Goal: Task Accomplishment & Management: Complete application form

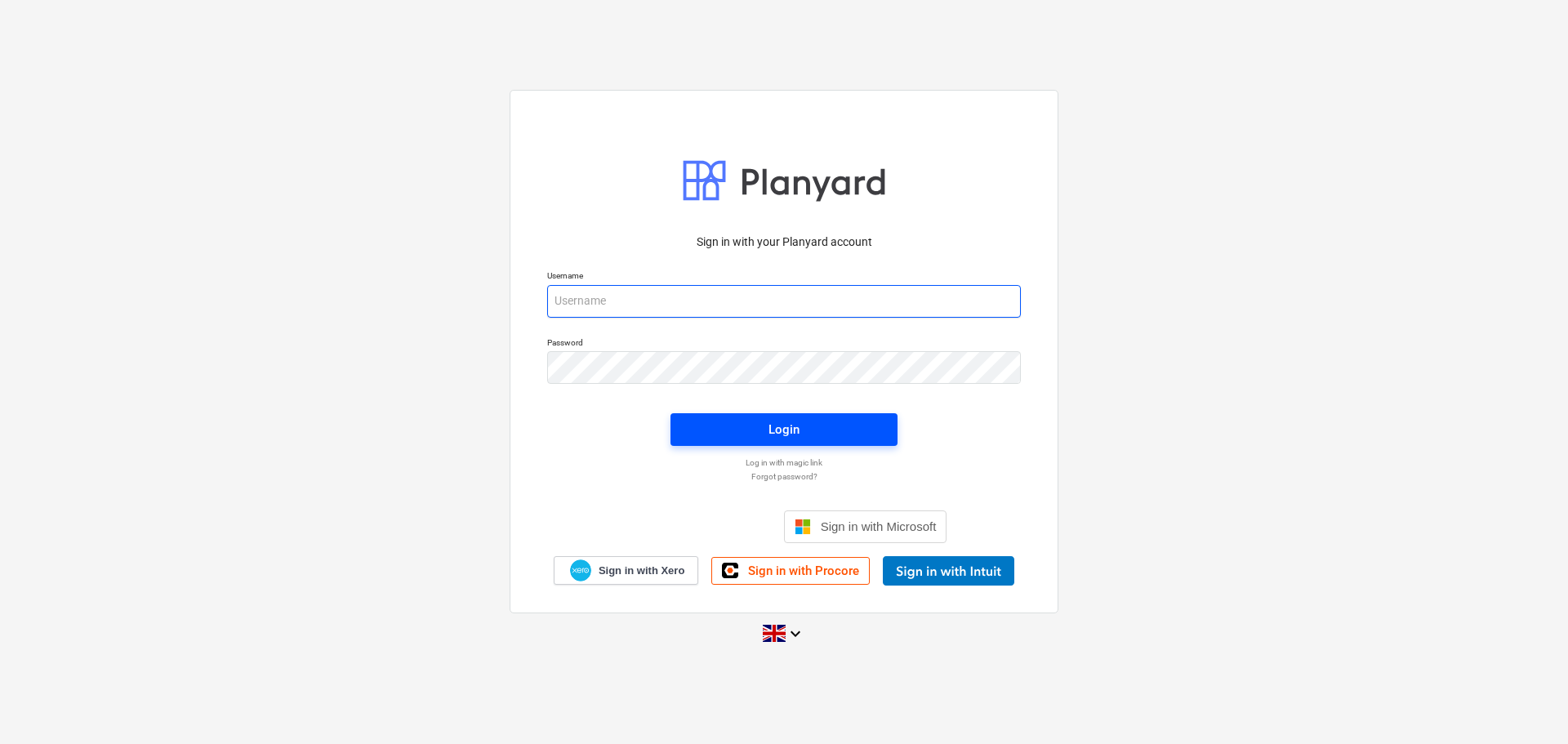
type input "[PERSON_NAME][EMAIL_ADDRESS][PERSON_NAME][DOMAIN_NAME]"
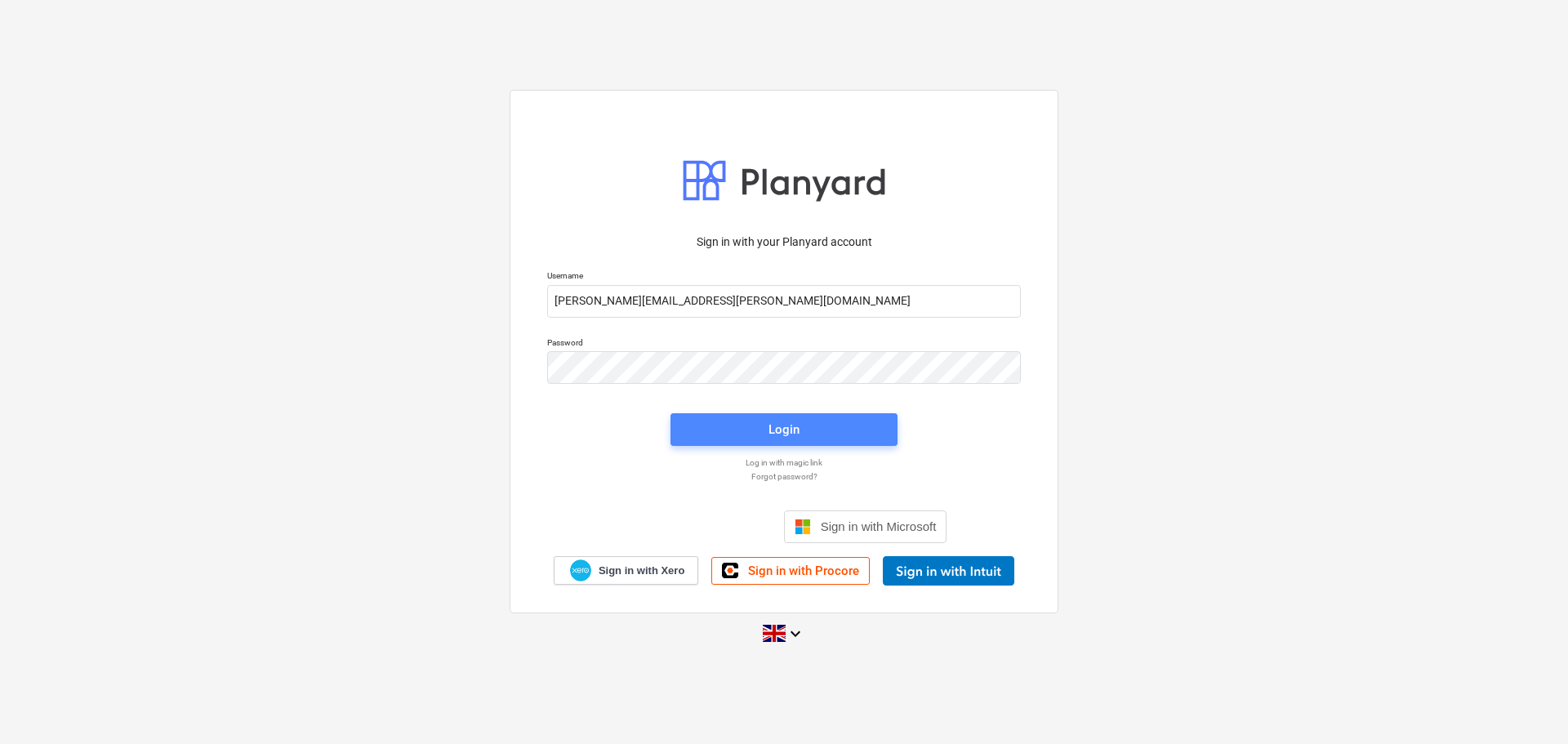
click at [781, 419] on div "Login" at bounding box center [784, 430] width 31 height 21
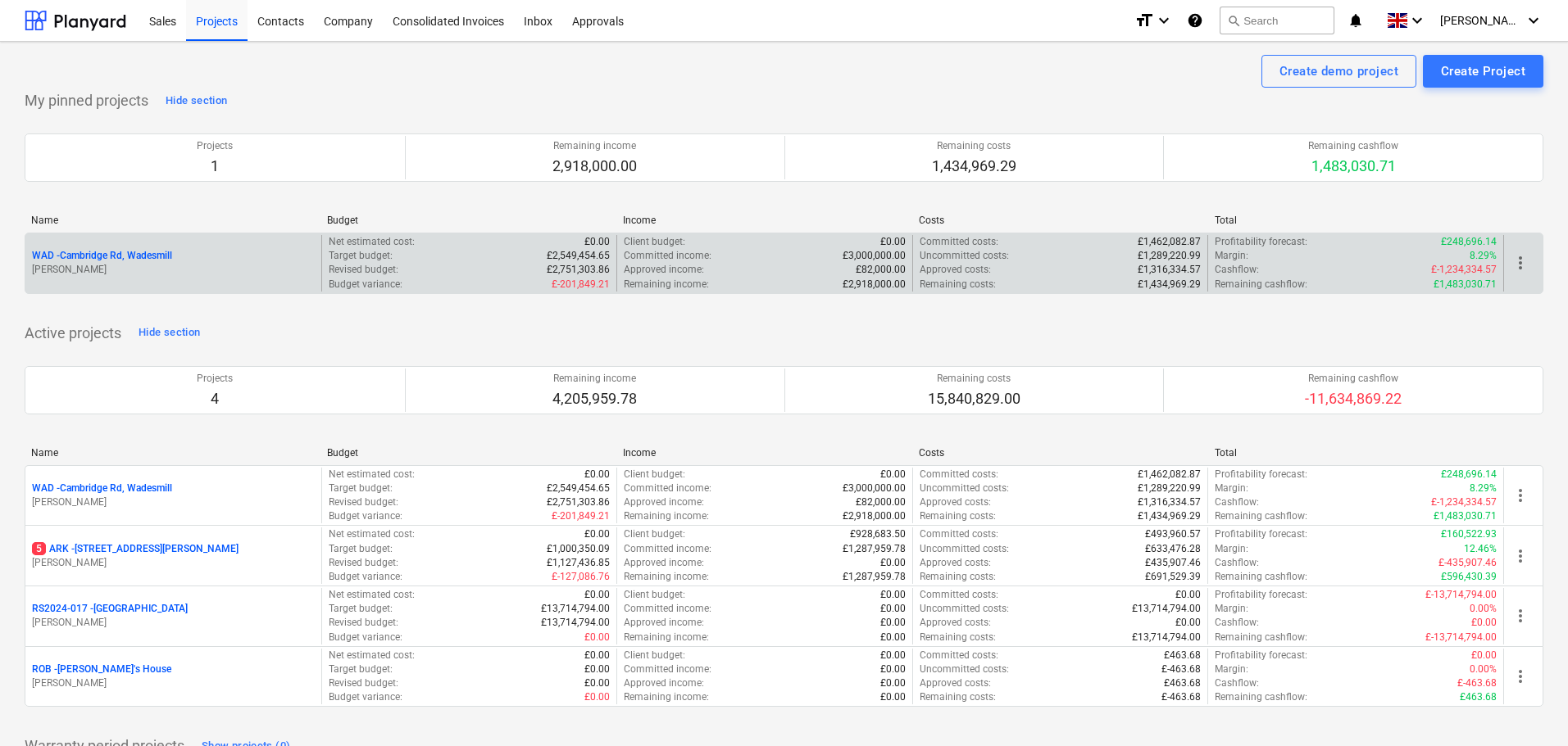
click at [117, 257] on p "WAD - Cambridge Rd, Wadesmill" at bounding box center [102, 256] width 140 height 14
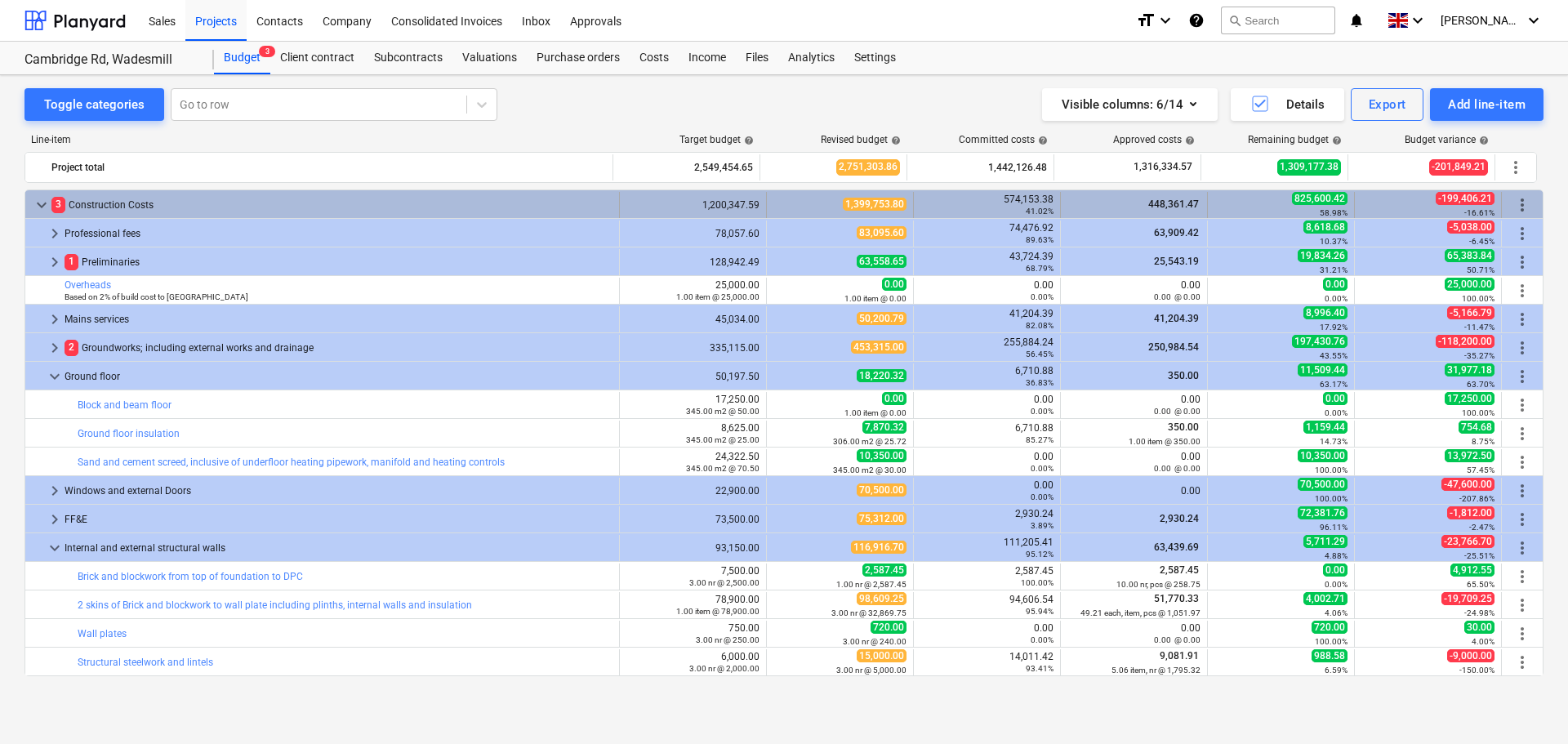
click at [40, 201] on span "keyboard_arrow_down" at bounding box center [42, 205] width 20 height 20
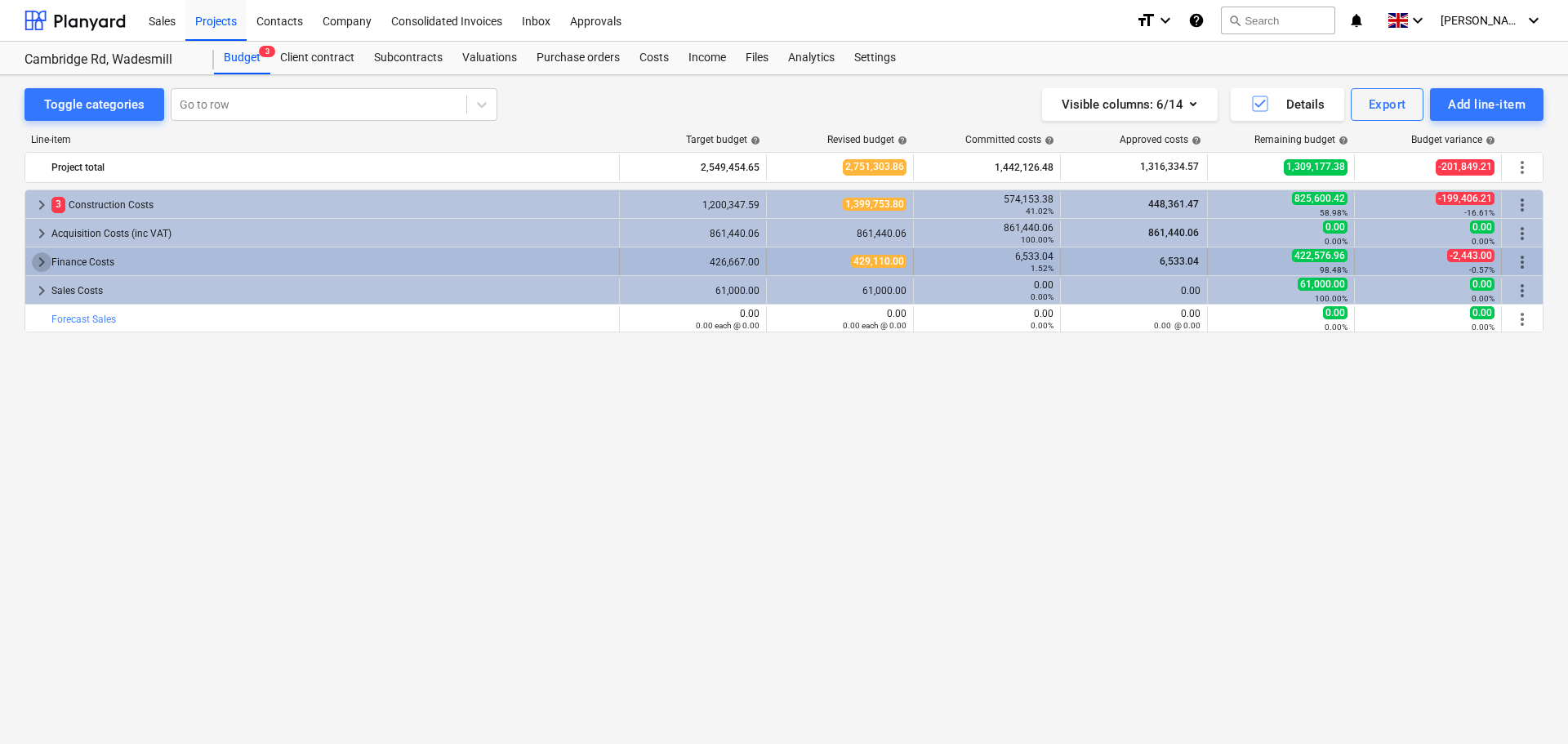
click at [44, 265] on span "keyboard_arrow_right" at bounding box center [42, 262] width 20 height 20
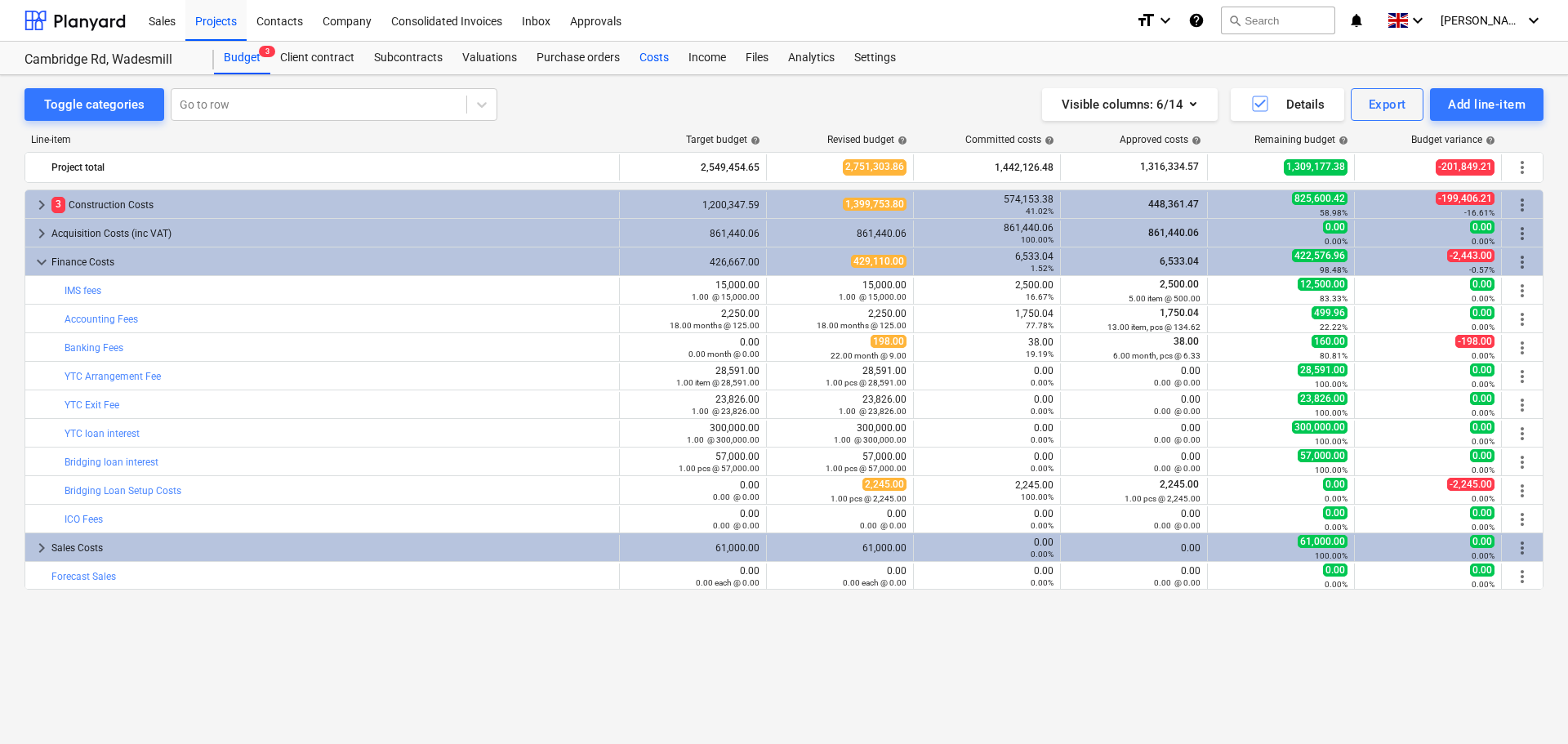
click at [661, 55] on div "Costs" at bounding box center [654, 59] width 49 height 33
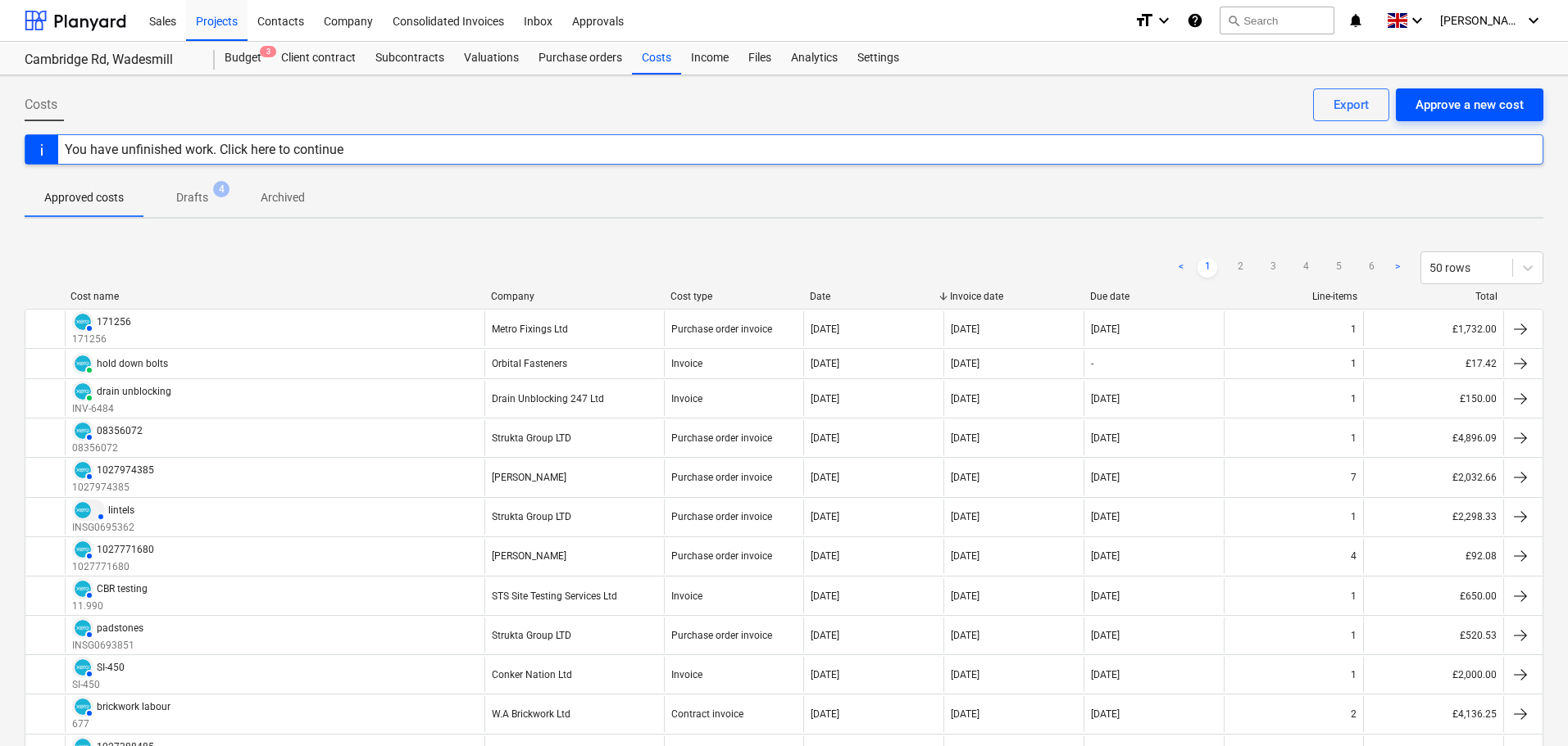
click at [1453, 106] on div "Approve a new cost" at bounding box center [1470, 105] width 108 height 22
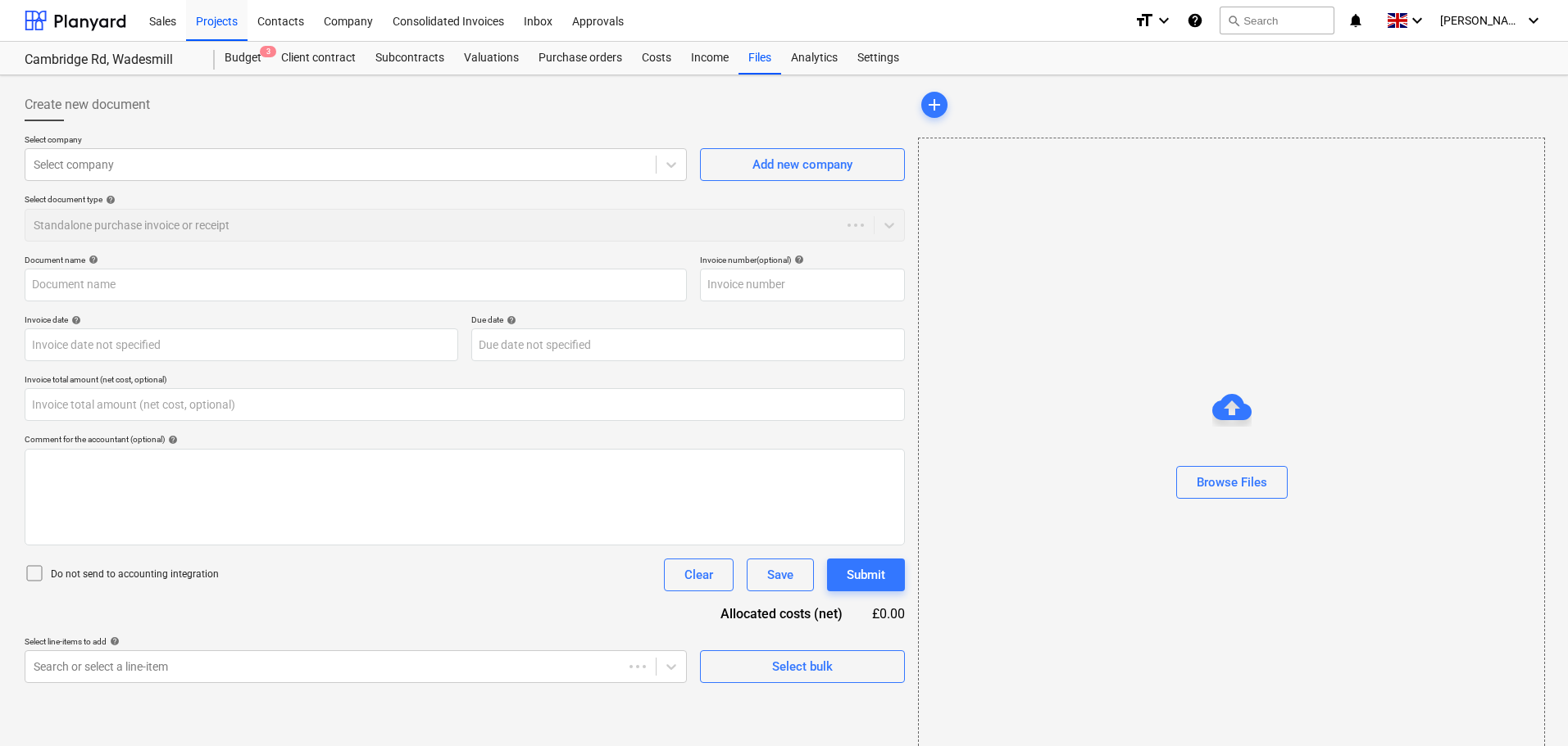
type input "0.00"
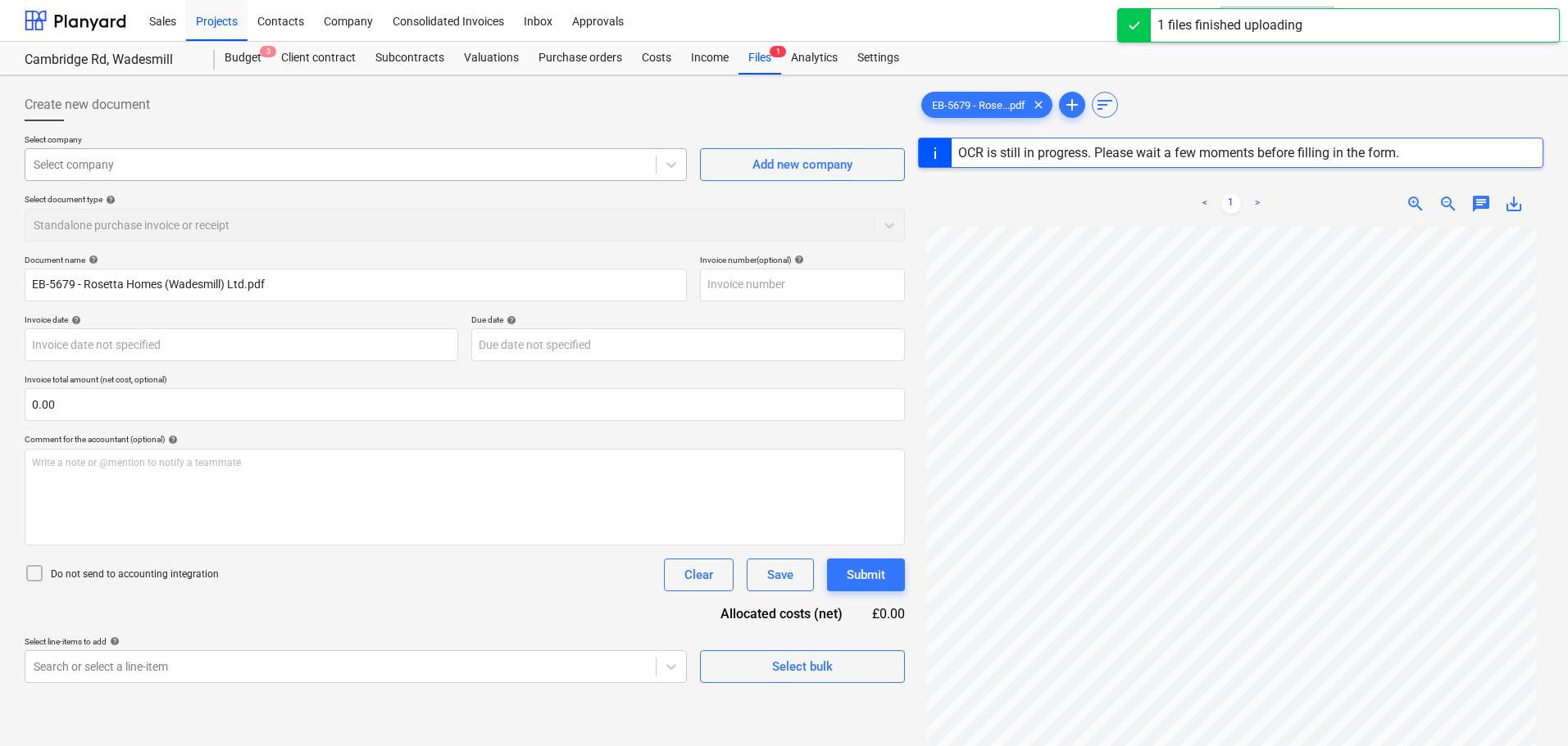
type input "EB-5679"
type input "[DATE]"
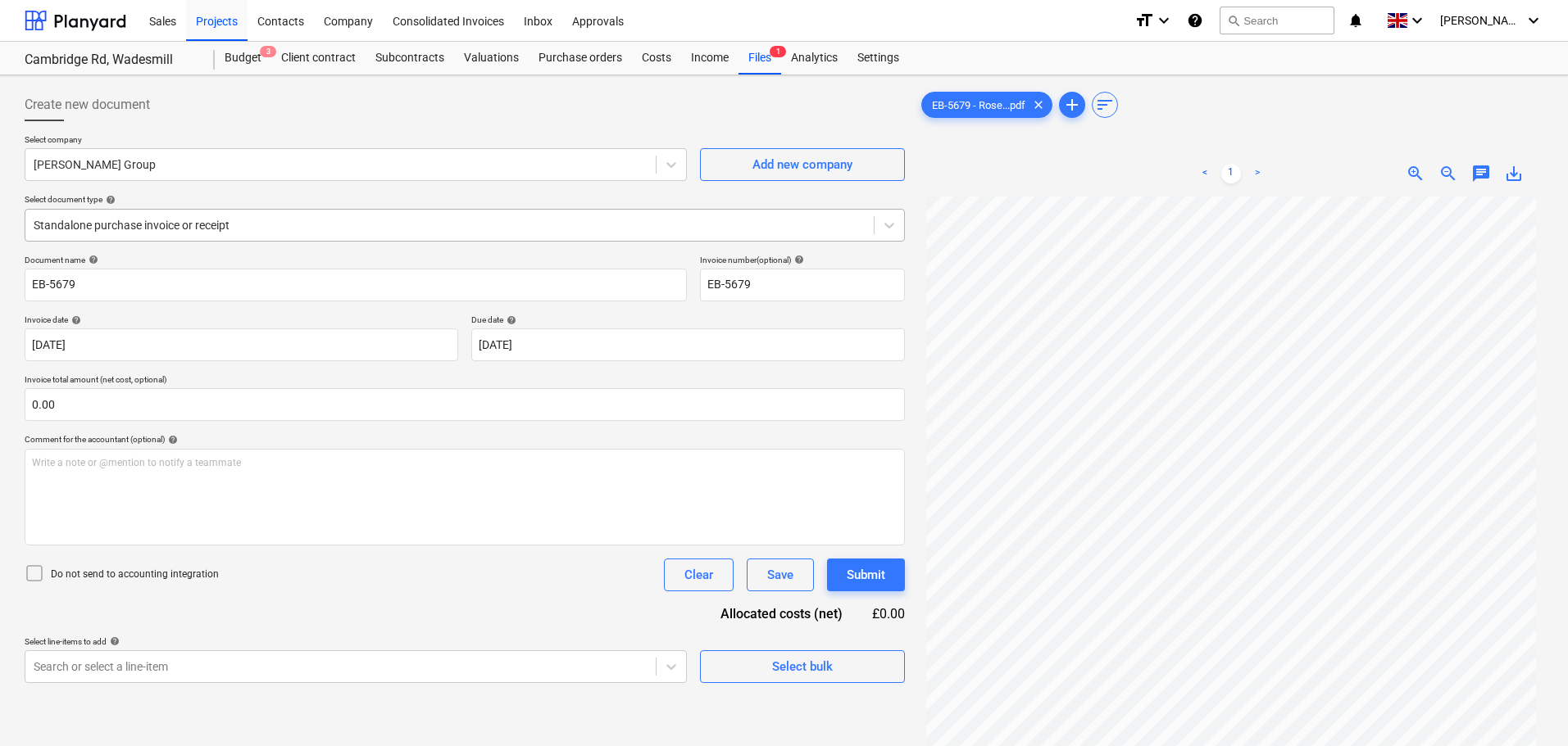
click at [137, 219] on div at bounding box center [450, 226] width 832 height 17
click at [86, 398] on input "text" at bounding box center [465, 405] width 880 height 33
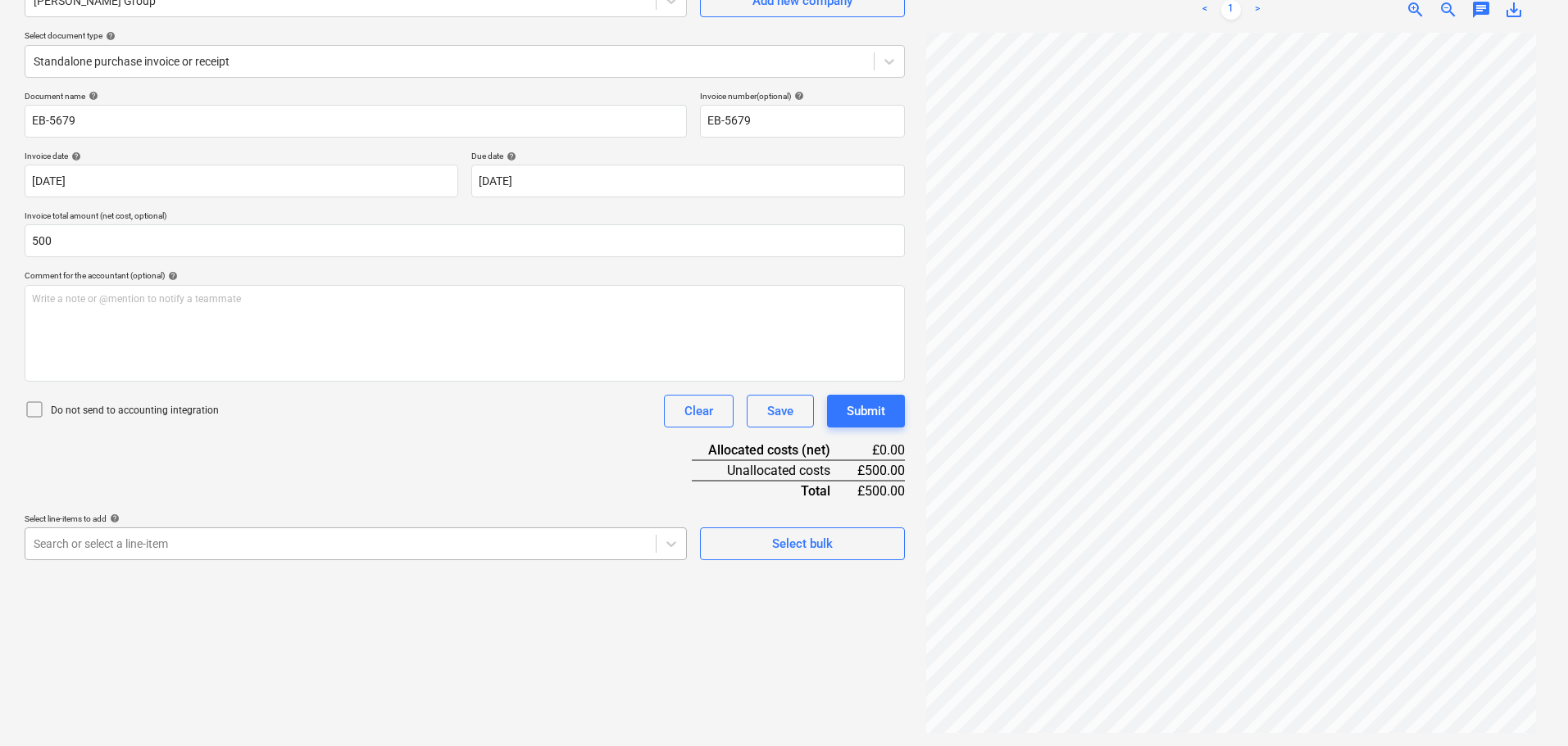
type input "500.00"
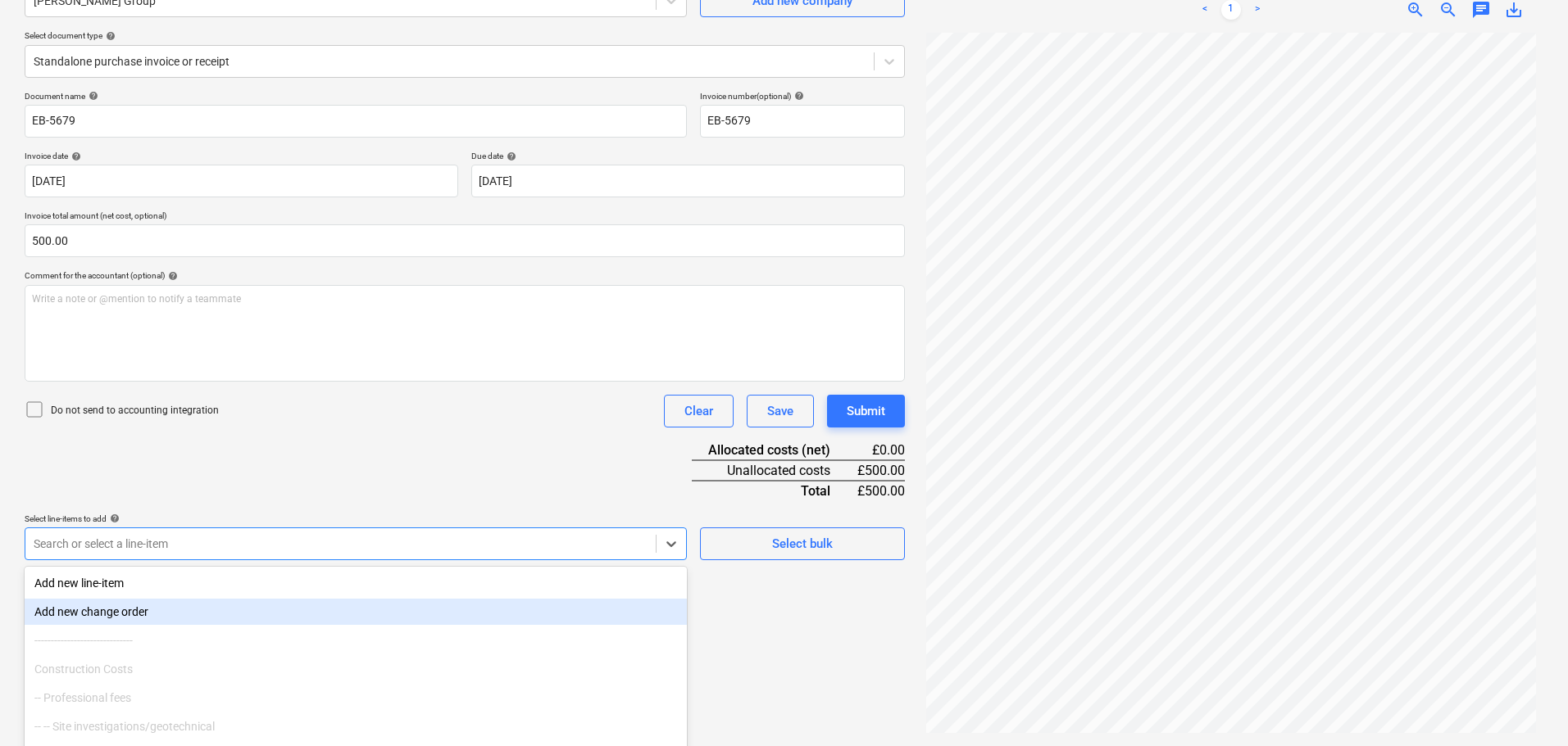
scroll to position [233, 0]
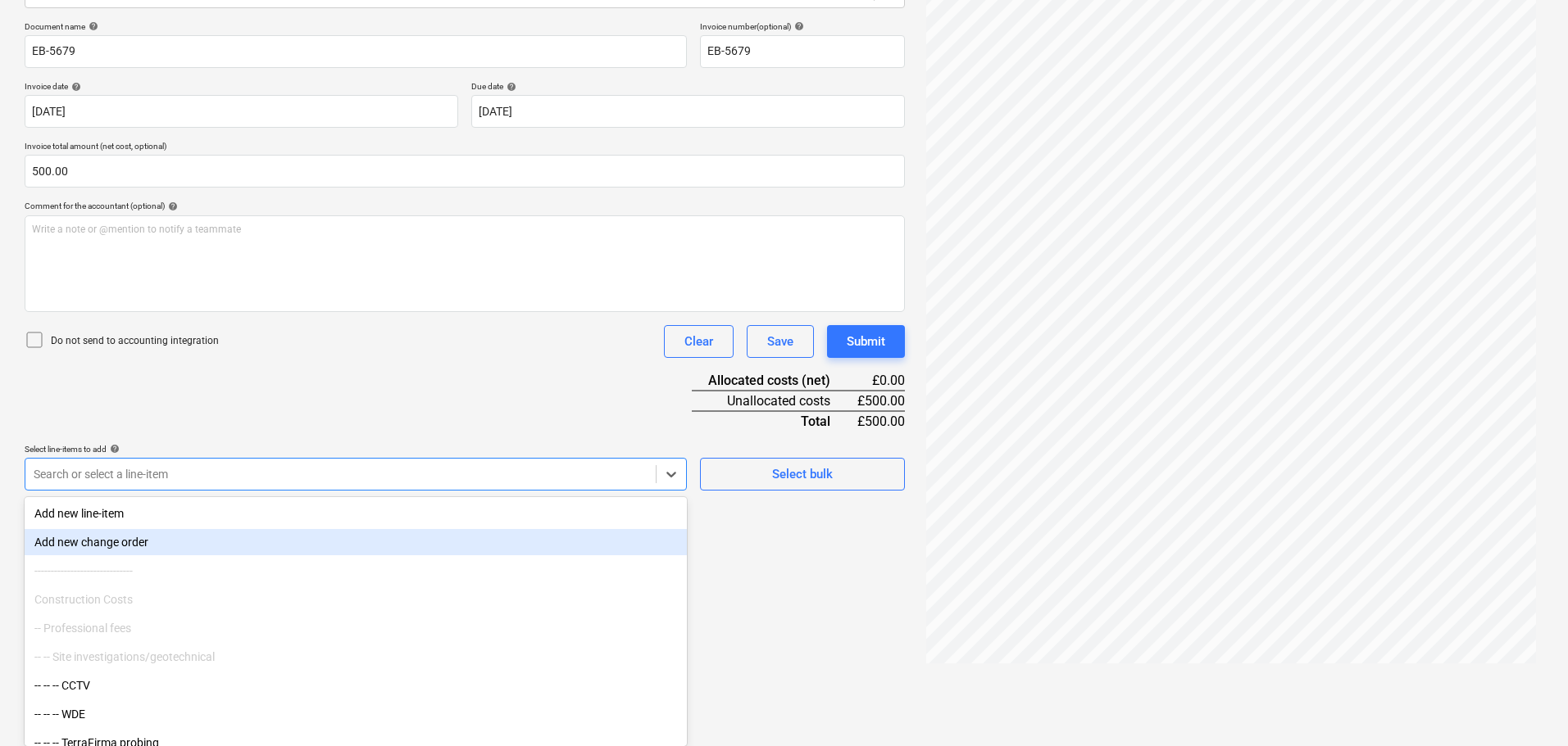
click at [211, 513] on body "Sales Projects Contacts Company Consolidated Invoices Inbox Approvals format_si…" at bounding box center [784, 140] width 1568 height 746
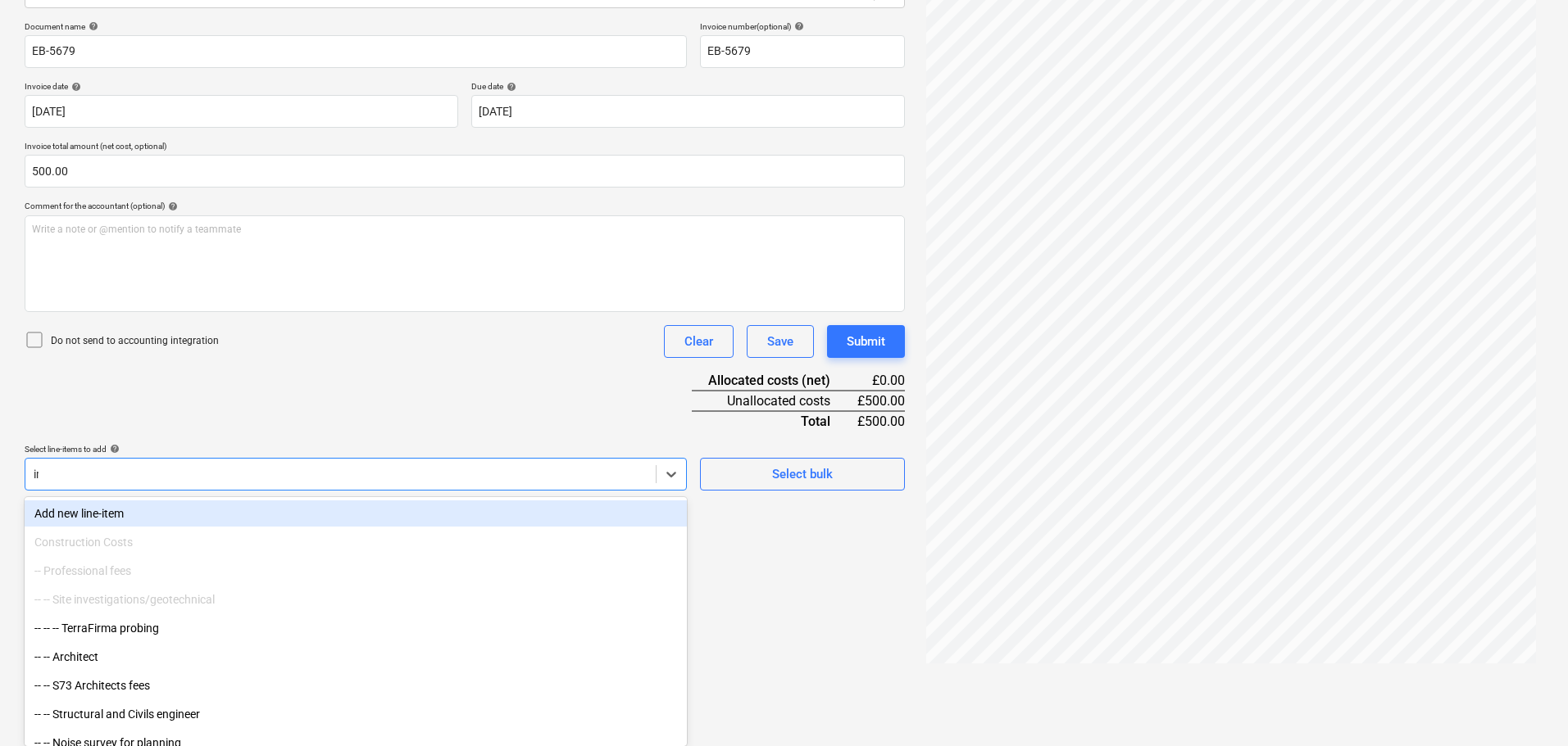
type input "ims"
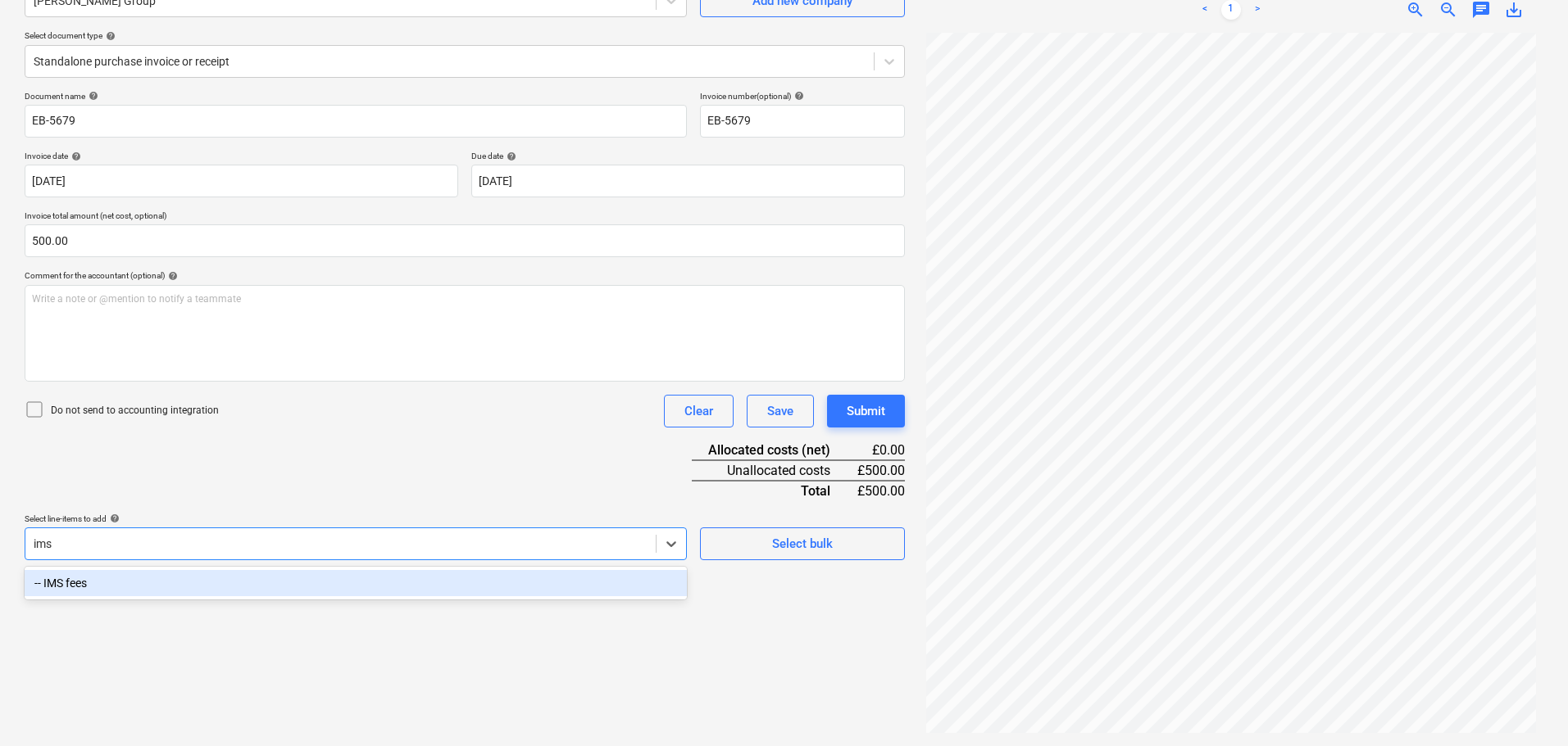
click at [223, 579] on div "-- IMS fees" at bounding box center [356, 583] width 662 height 26
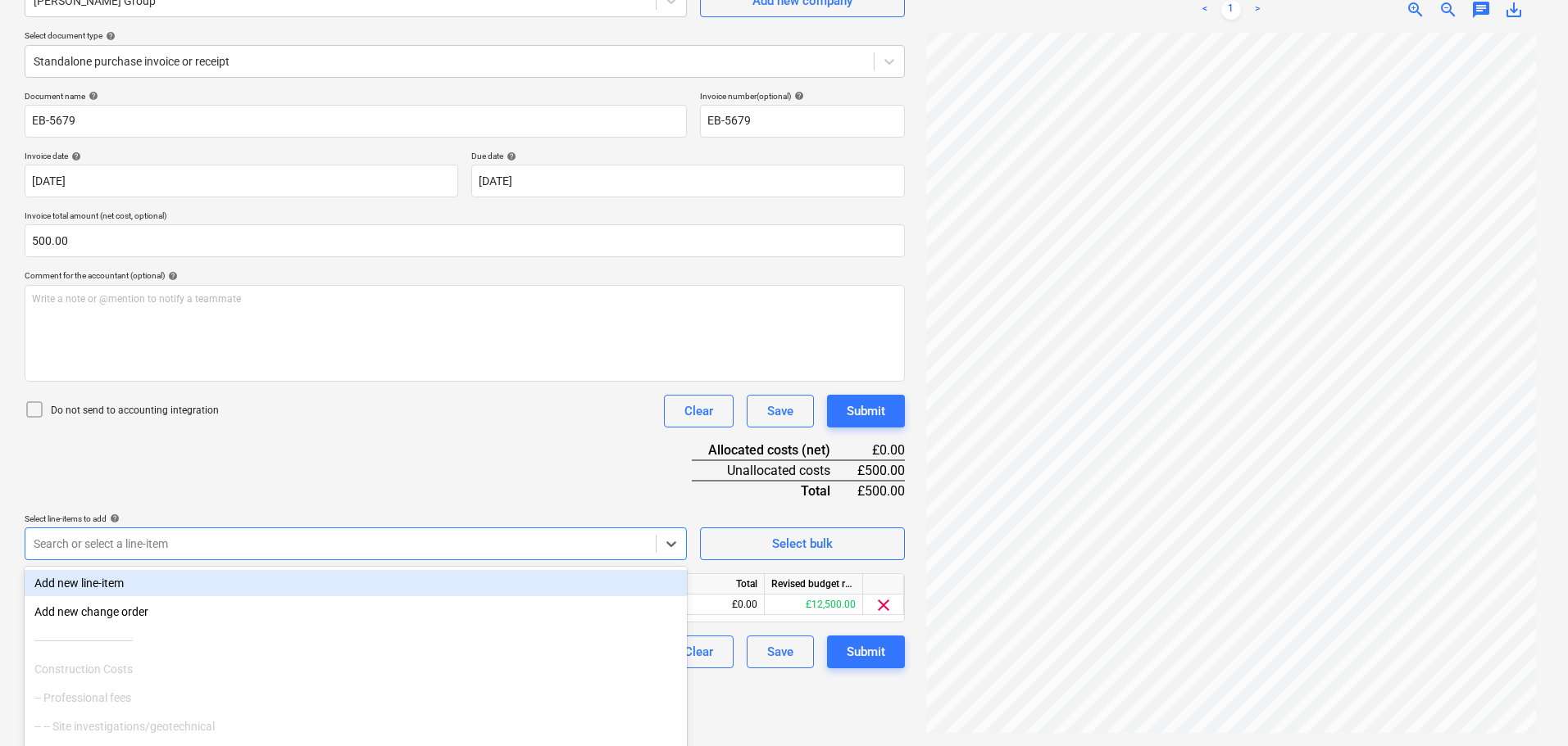
click at [419, 480] on div "Document name help EB-5679 Invoice number (optional) help EB-5679 Invoice date …" at bounding box center [465, 380] width 880 height 577
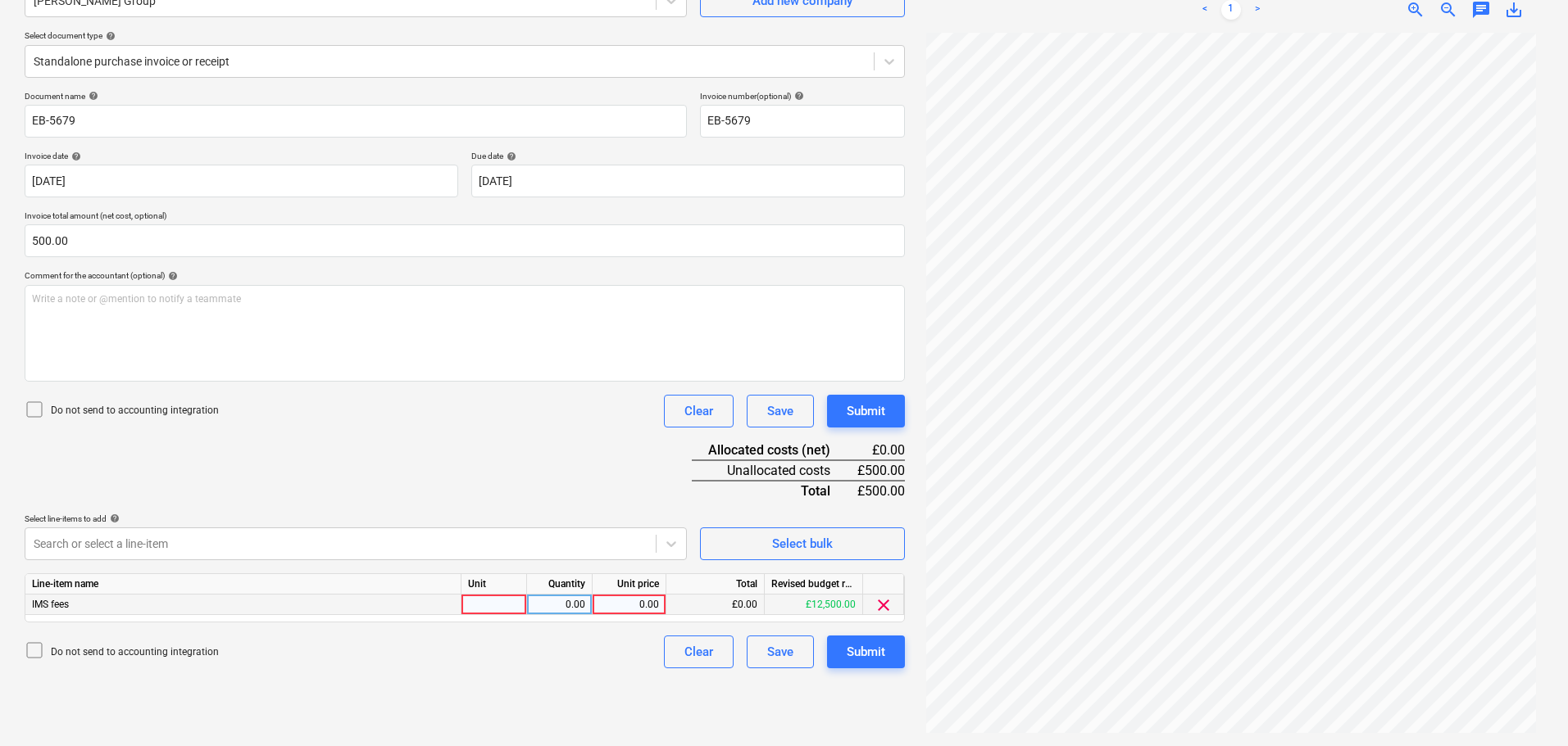
click at [603, 600] on div "0.00" at bounding box center [629, 605] width 60 height 21
type input "500"
click at [574, 463] on div "Document name help EB-5679 Invoice number (optional) help EB-5679 Invoice date …" at bounding box center [465, 380] width 880 height 577
click at [133, 651] on p "Do not send to accounting integration" at bounding box center [134, 653] width 168 height 14
click at [873, 653] on div "Submit" at bounding box center [866, 653] width 39 height 22
